Goal: Find specific page/section: Find specific page/section

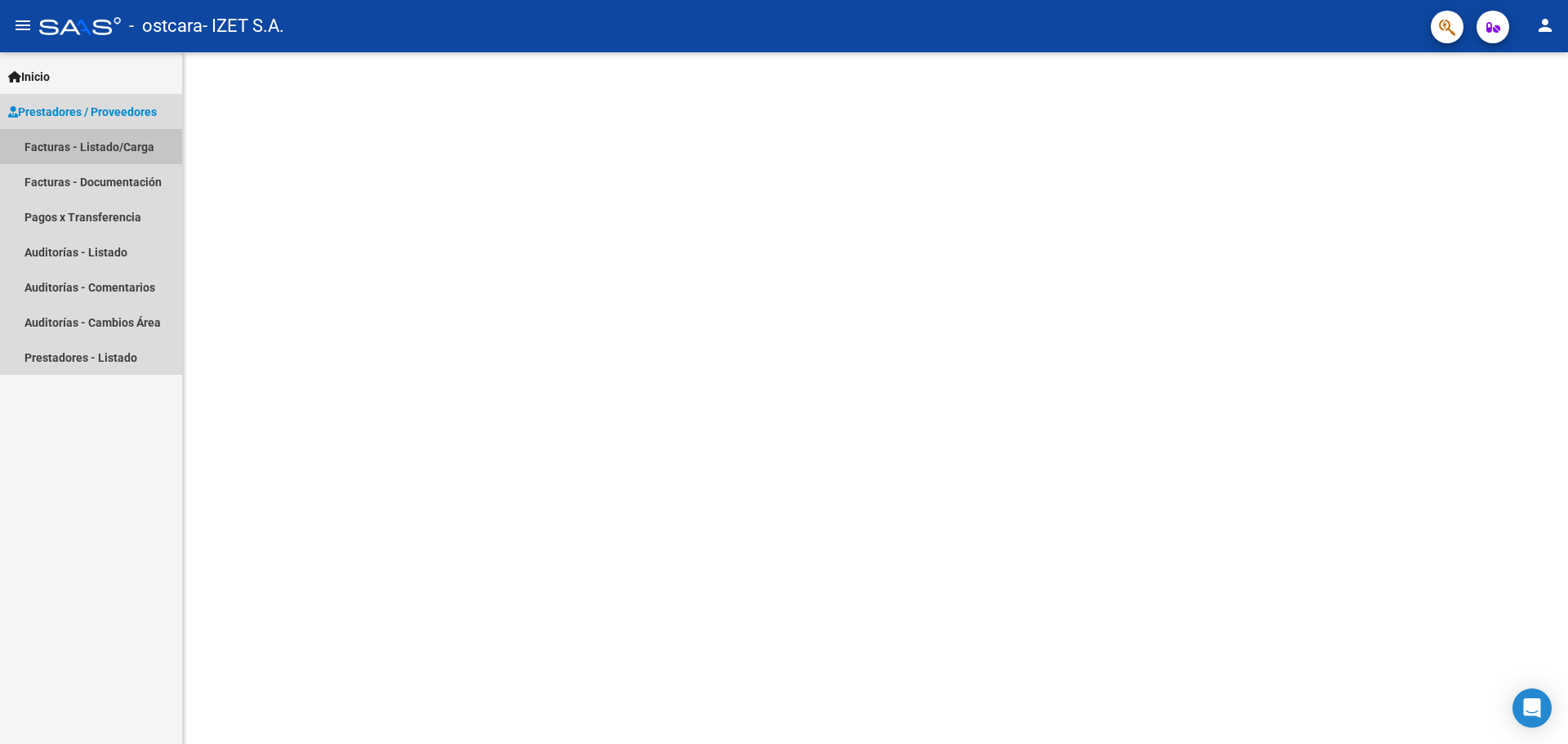
click at [110, 148] on link "Facturas - Listado/Carga" at bounding box center [91, 146] width 182 height 35
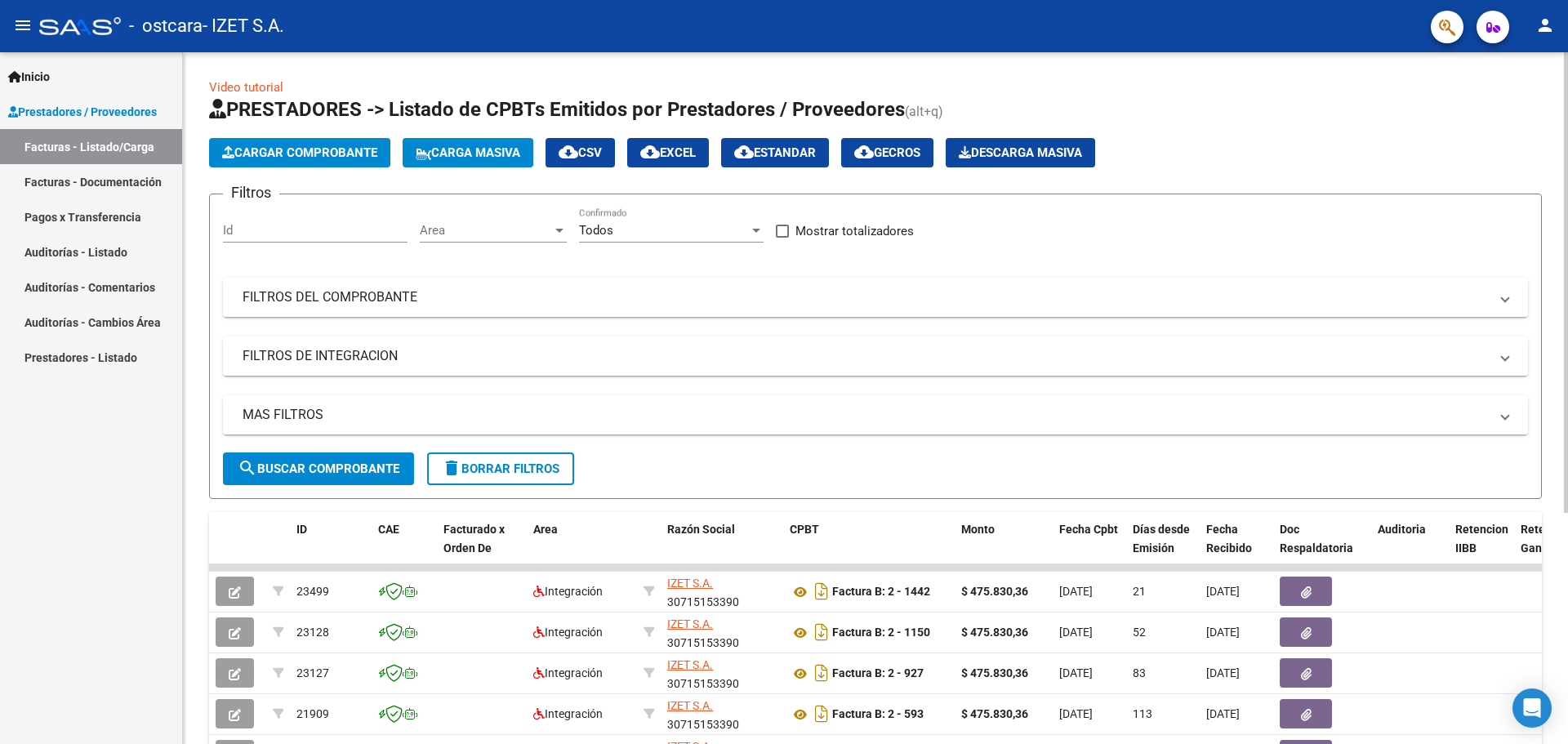
click at [1547, 261] on div "Video tutorial PRESTADORES -> Listado de CPBTs Emitidos por Prestadores / Prove…" at bounding box center [877, 566] width 1389 height 1026
click at [649, 233] on div "Todos" at bounding box center [664, 230] width 170 height 15
click at [649, 233] on span "Todos" at bounding box center [671, 230] width 185 height 37
click at [610, 288] on mat-panel-title "FILTROS DEL COMPROBANTE" at bounding box center [866, 297] width 1246 height 18
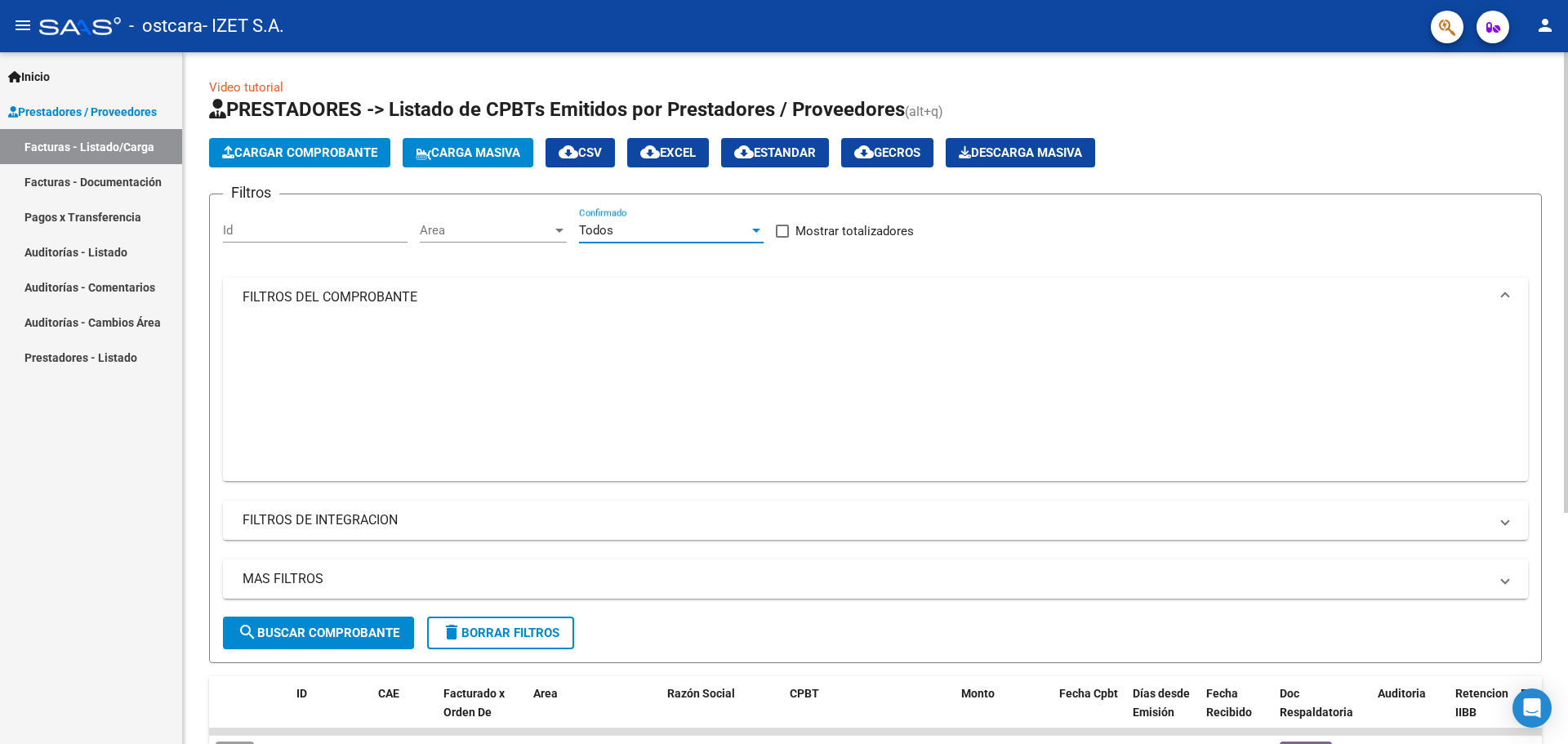
click at [610, 287] on mat-expansion-panel-header "FILTROS DEL COMPROBANTE" at bounding box center [875, 298] width 1305 height 39
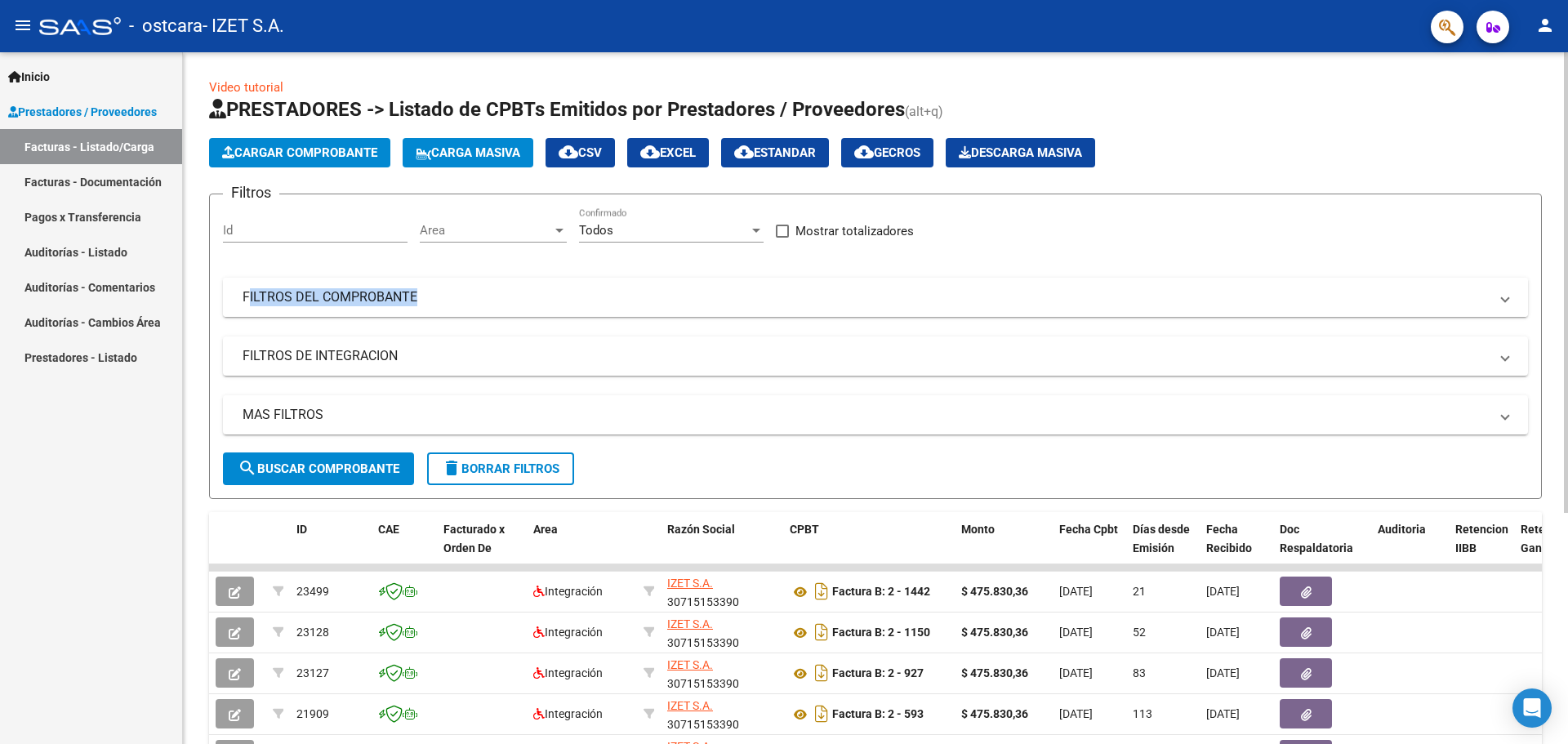
click at [610, 287] on mat-expansion-panel-header "FILTROS DEL COMPROBANTE" at bounding box center [875, 298] width 1305 height 39
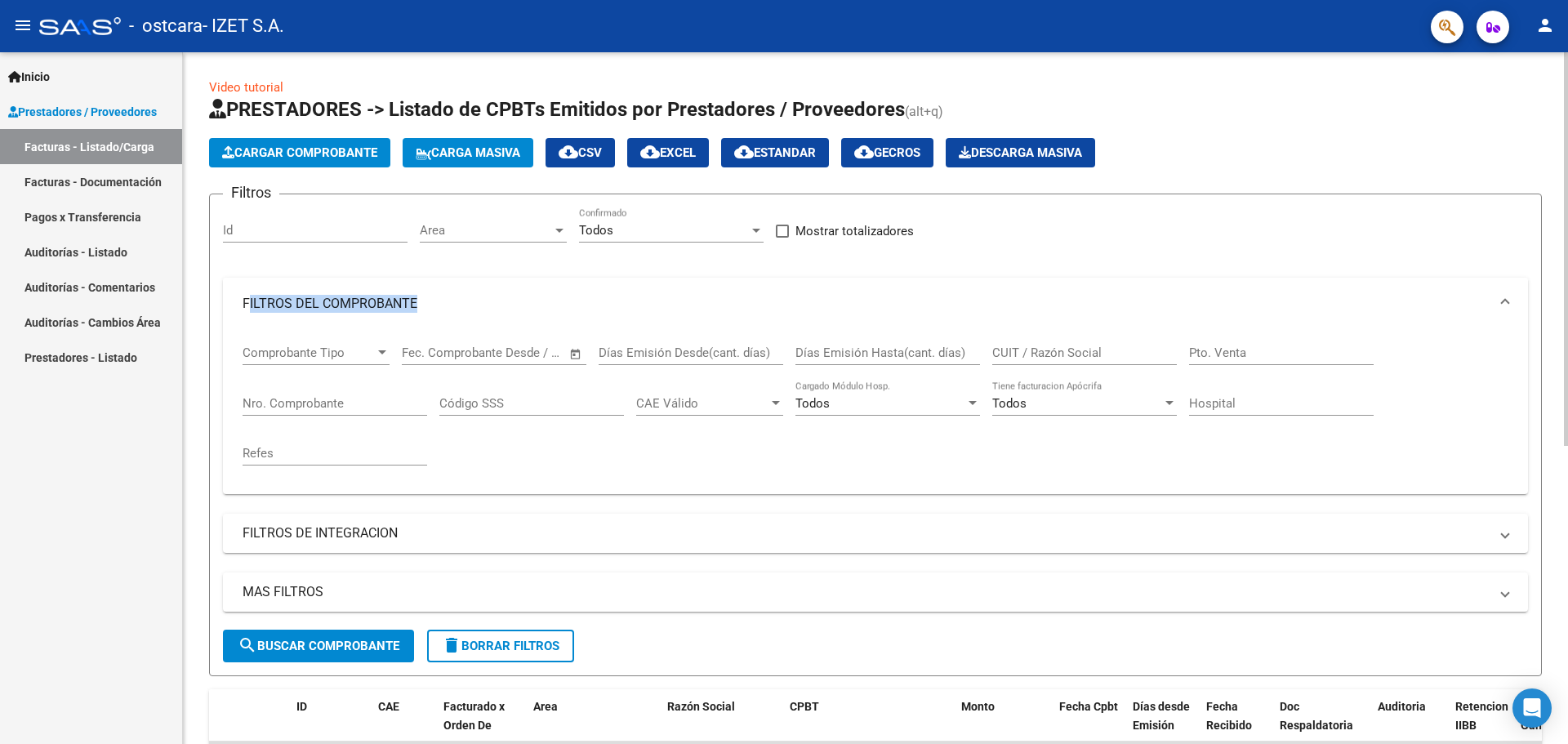
click at [610, 287] on mat-expansion-panel-header "FILTROS DEL COMPROBANTE" at bounding box center [875, 304] width 1305 height 52
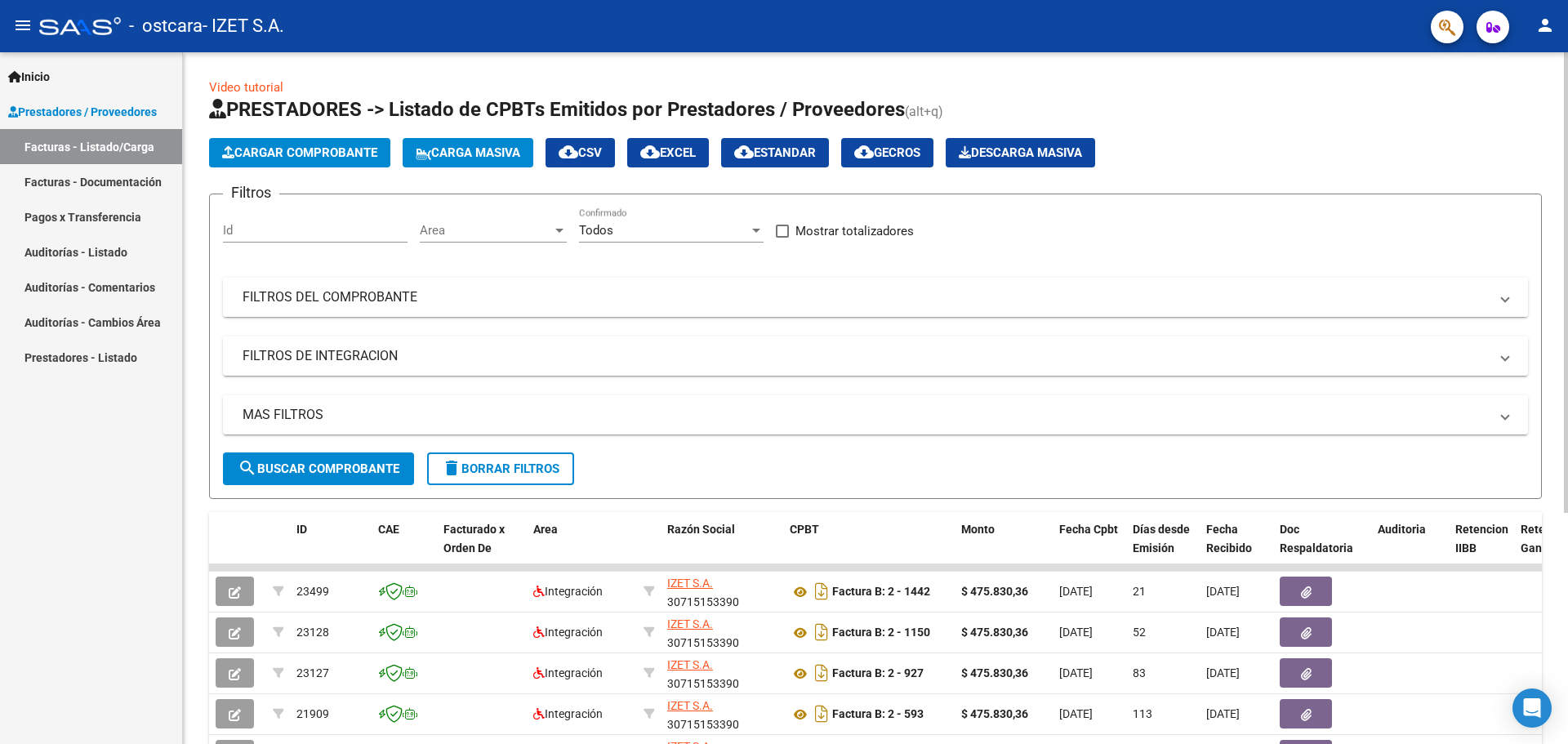
click at [818, 300] on mat-panel-title "FILTROS DEL COMPROBANTE" at bounding box center [866, 297] width 1246 height 18
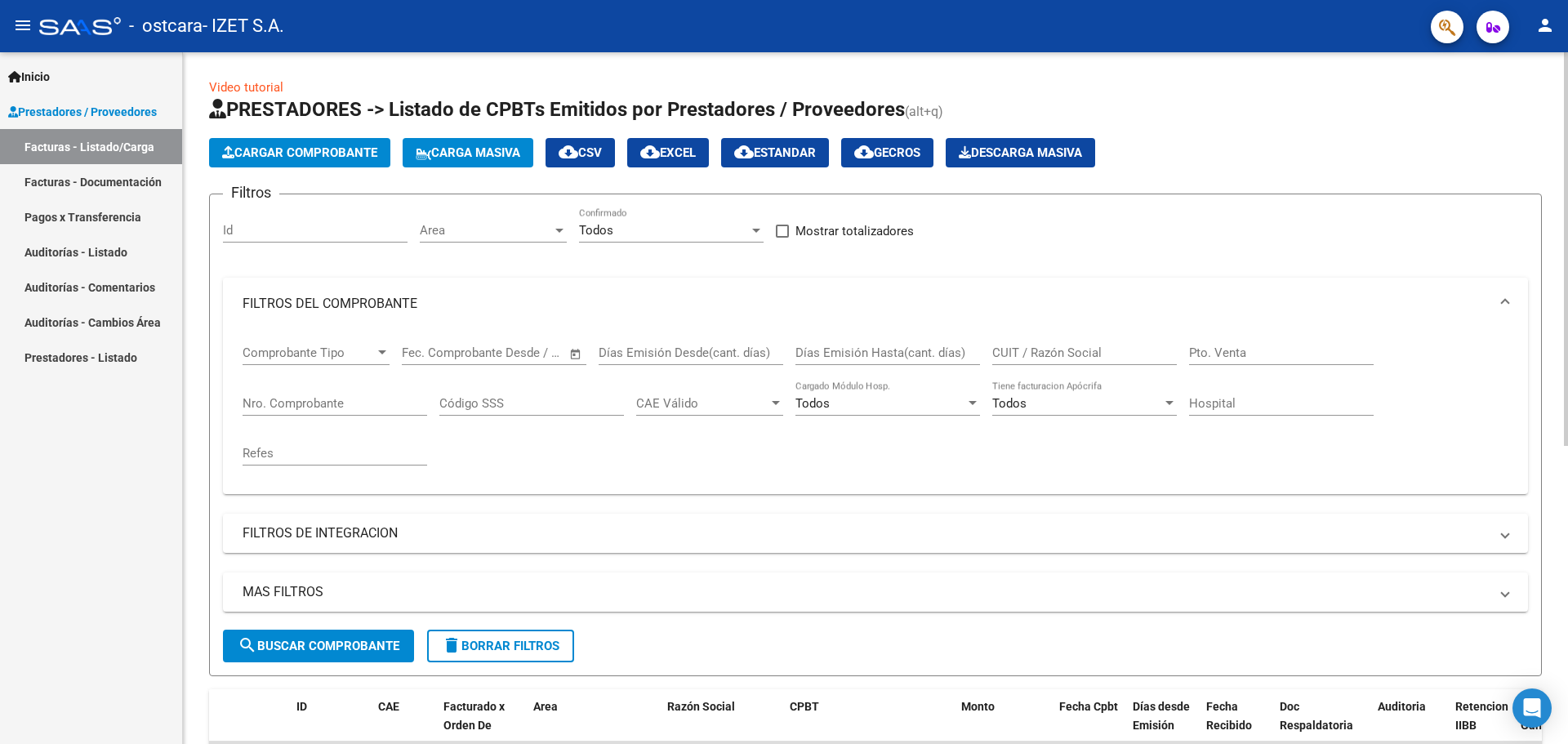
click at [1137, 401] on div "Todos" at bounding box center [1077, 402] width 170 height 15
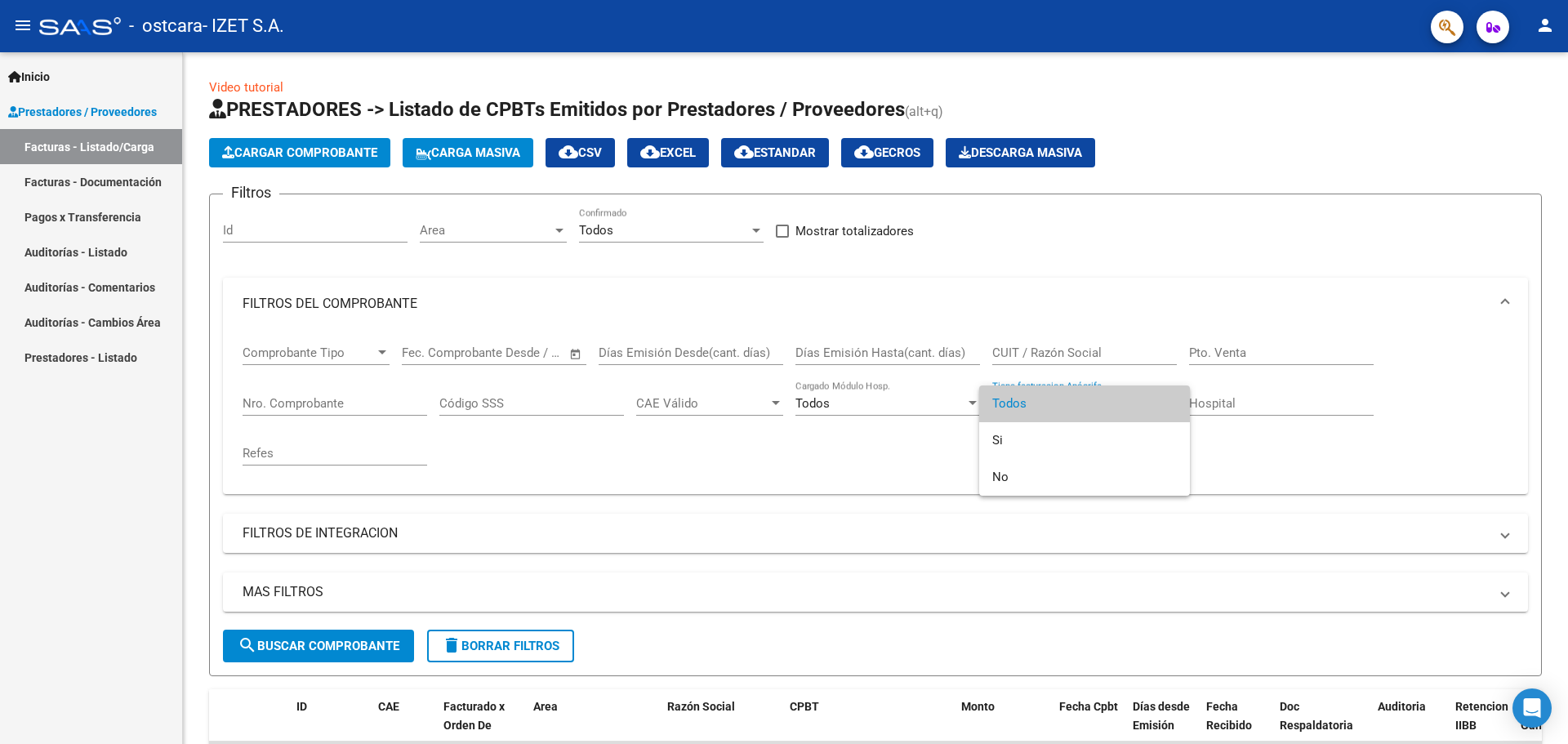
click at [1087, 379] on div at bounding box center [784, 372] width 1568 height 744
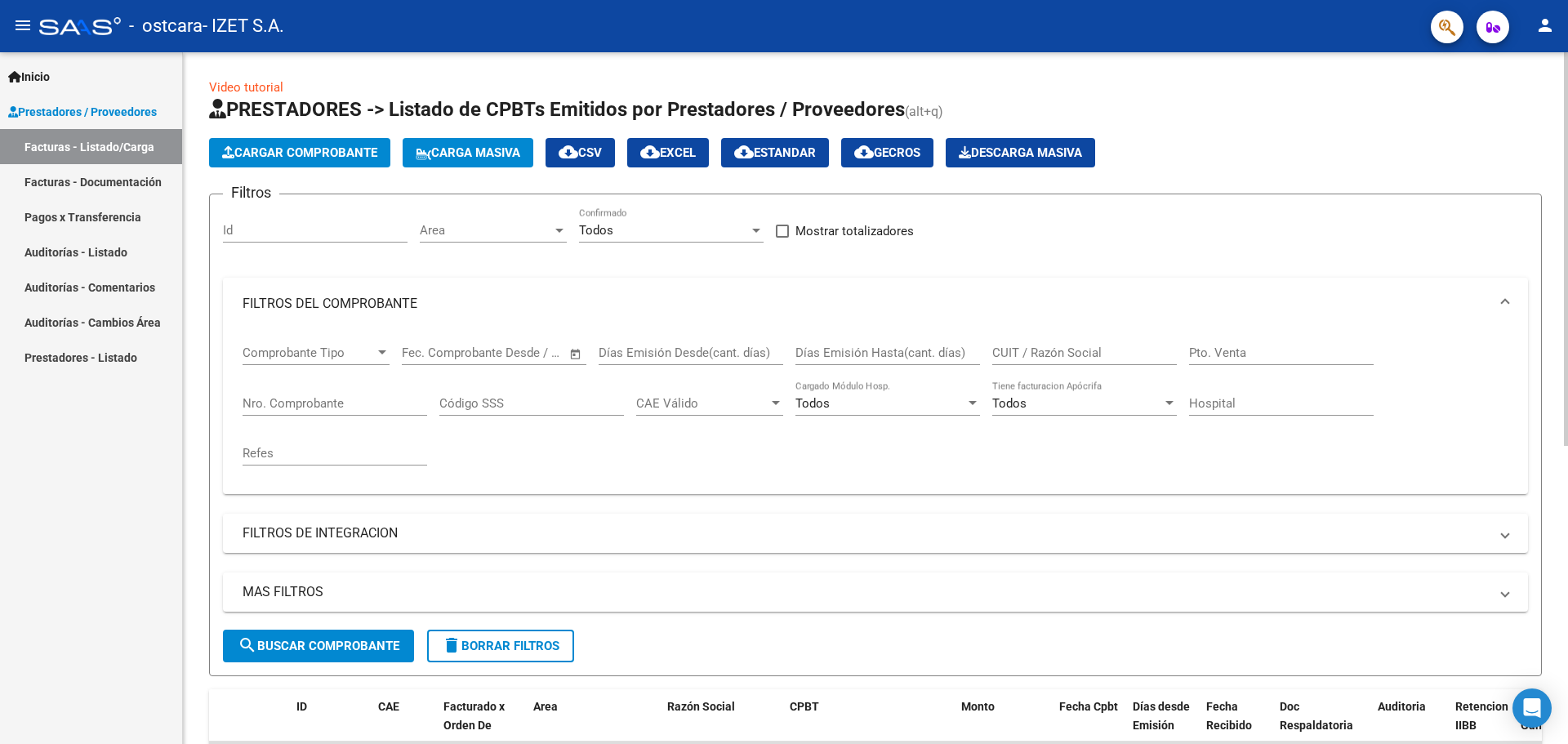
click at [923, 406] on div "Todos" at bounding box center [881, 402] width 170 height 15
click at [923, 406] on span "Todos" at bounding box center [887, 403] width 185 height 37
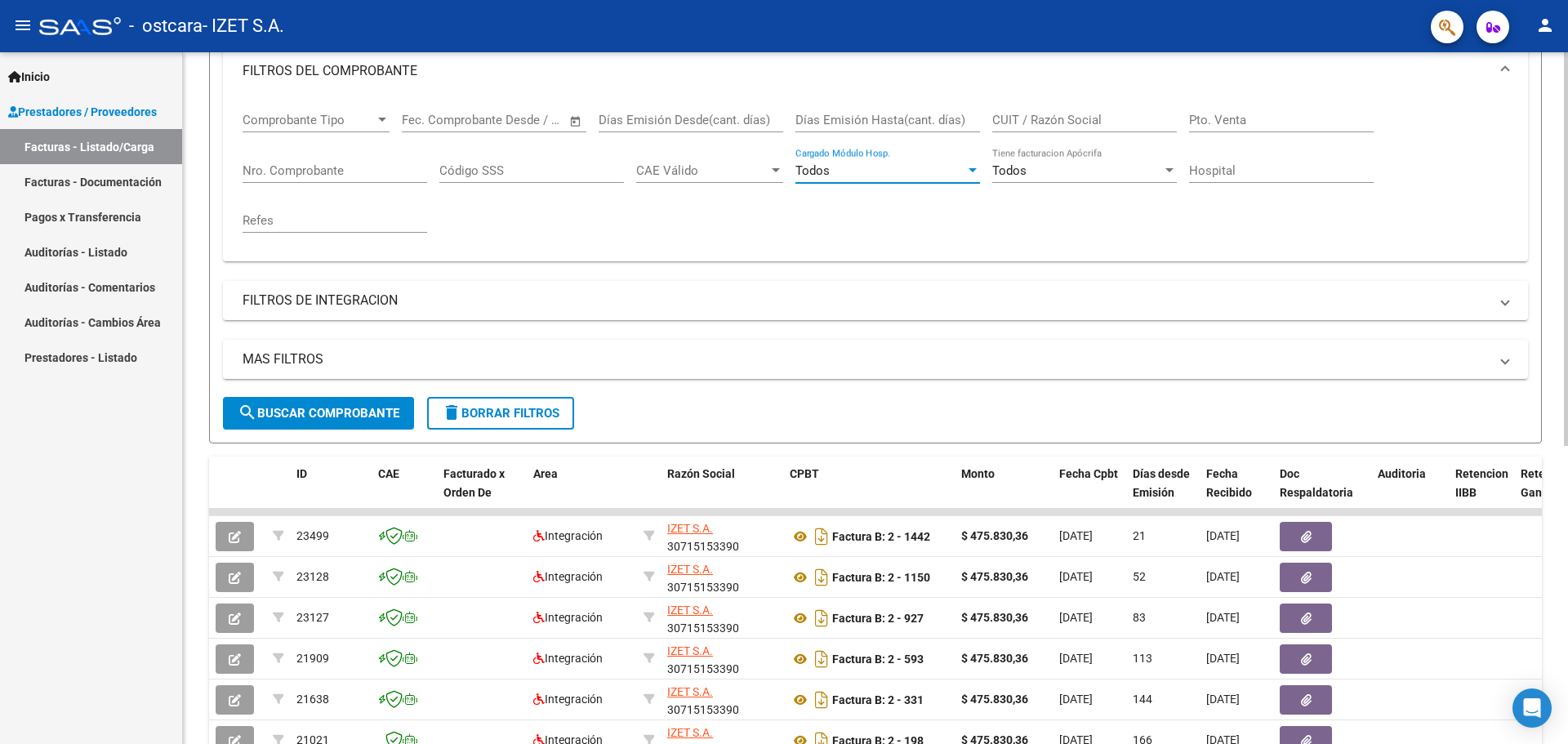
click at [1567, 408] on div at bounding box center [1565, 384] width 4 height 394
click at [371, 298] on mat-panel-title "FILTROS DE INTEGRACION" at bounding box center [866, 299] width 1246 height 18
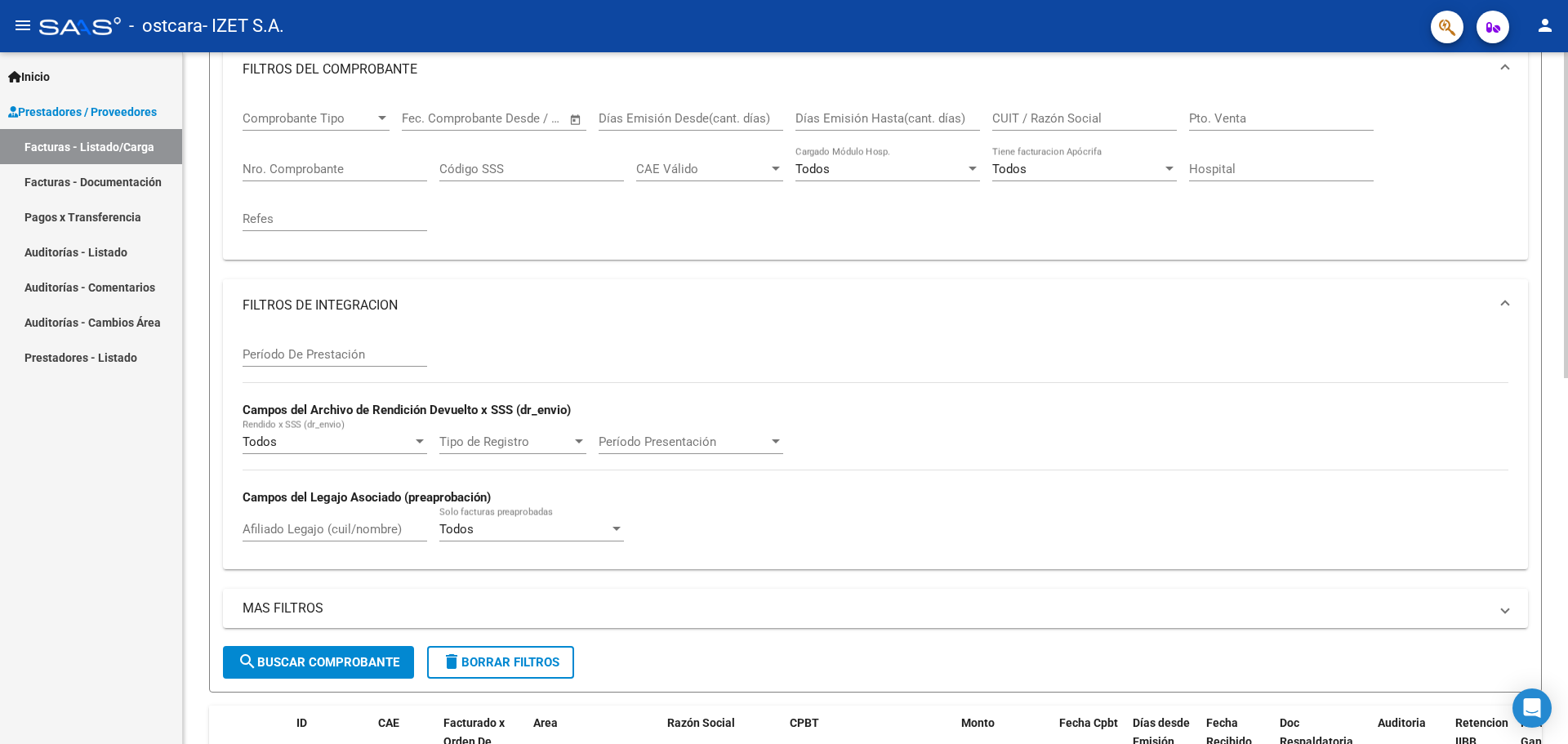
click at [371, 298] on mat-panel-title "FILTROS DE INTEGRACION" at bounding box center [866, 305] width 1246 height 18
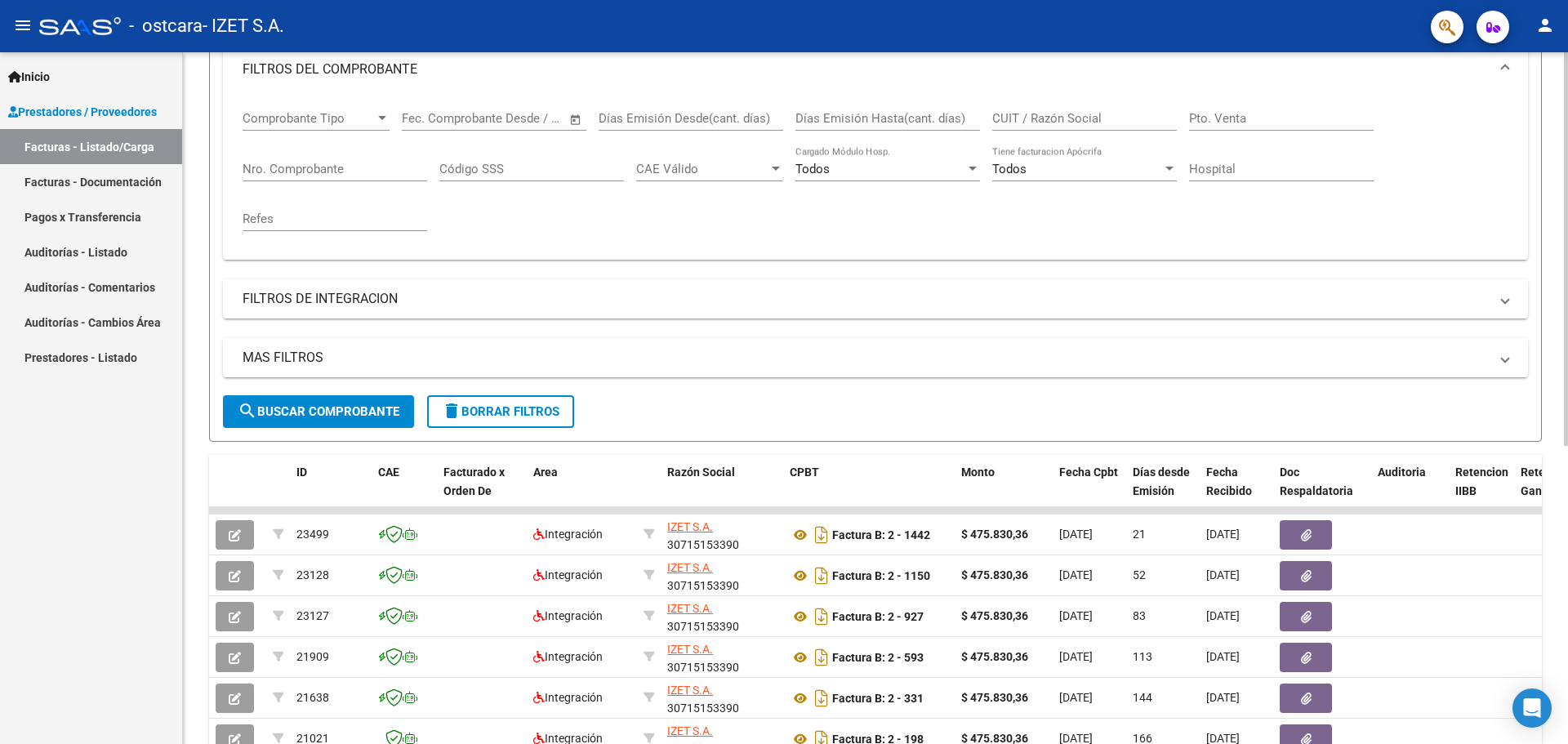
scroll to position [0, 0]
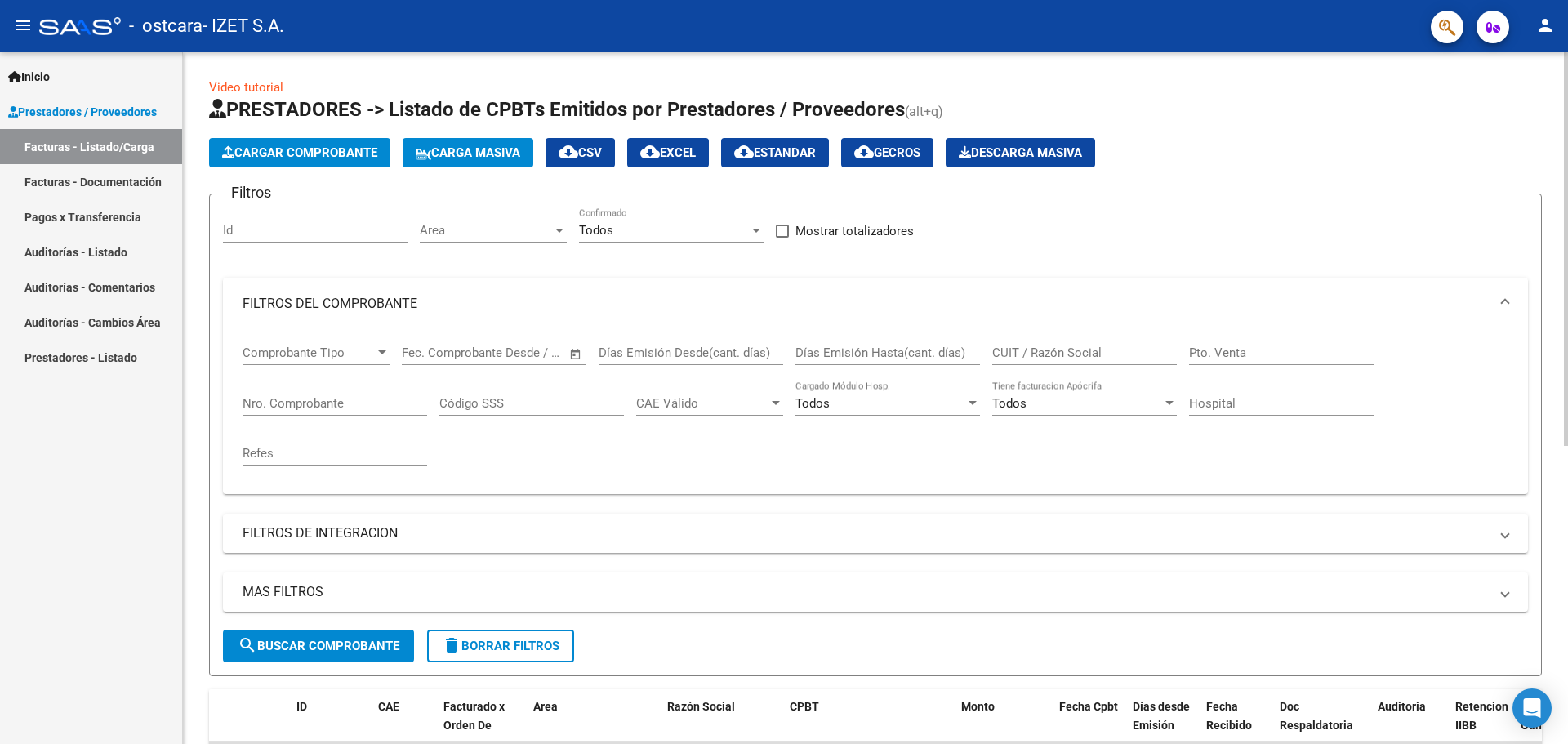
click at [1567, 71] on div at bounding box center [1565, 398] width 4 height 692
